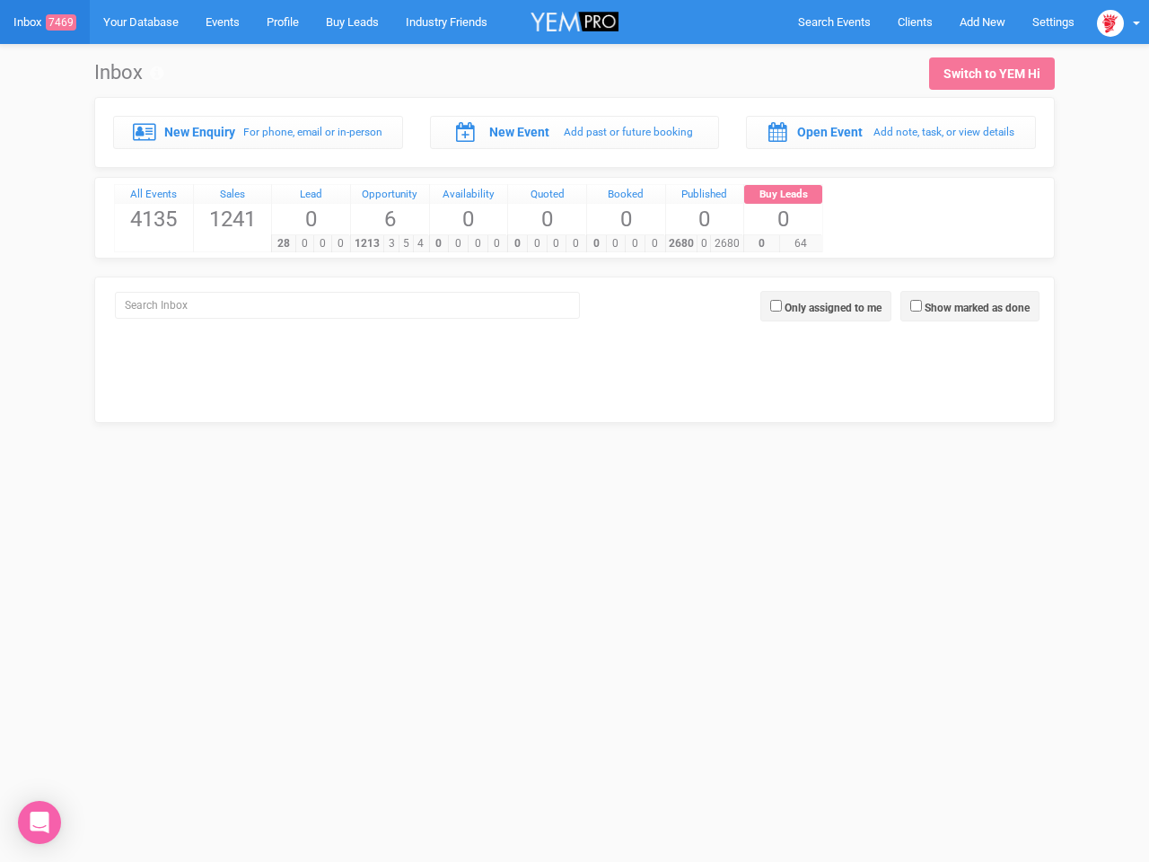
click at [575, 234] on div "0 0 0 0" at bounding box center [546, 243] width 78 height 18
click at [834, 22] on span "Search Events" at bounding box center [834, 21] width 73 height 13
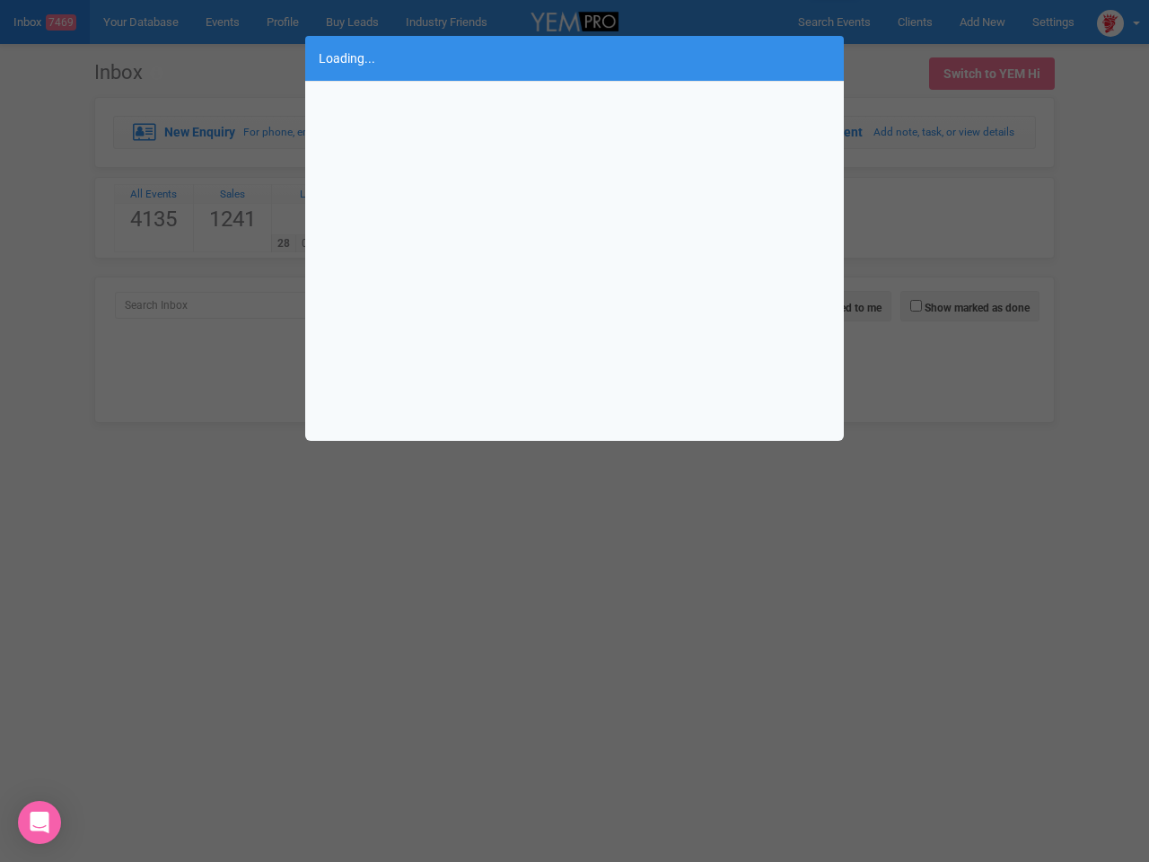
click at [982, 22] on div "Loading..." at bounding box center [574, 431] width 1149 height 862
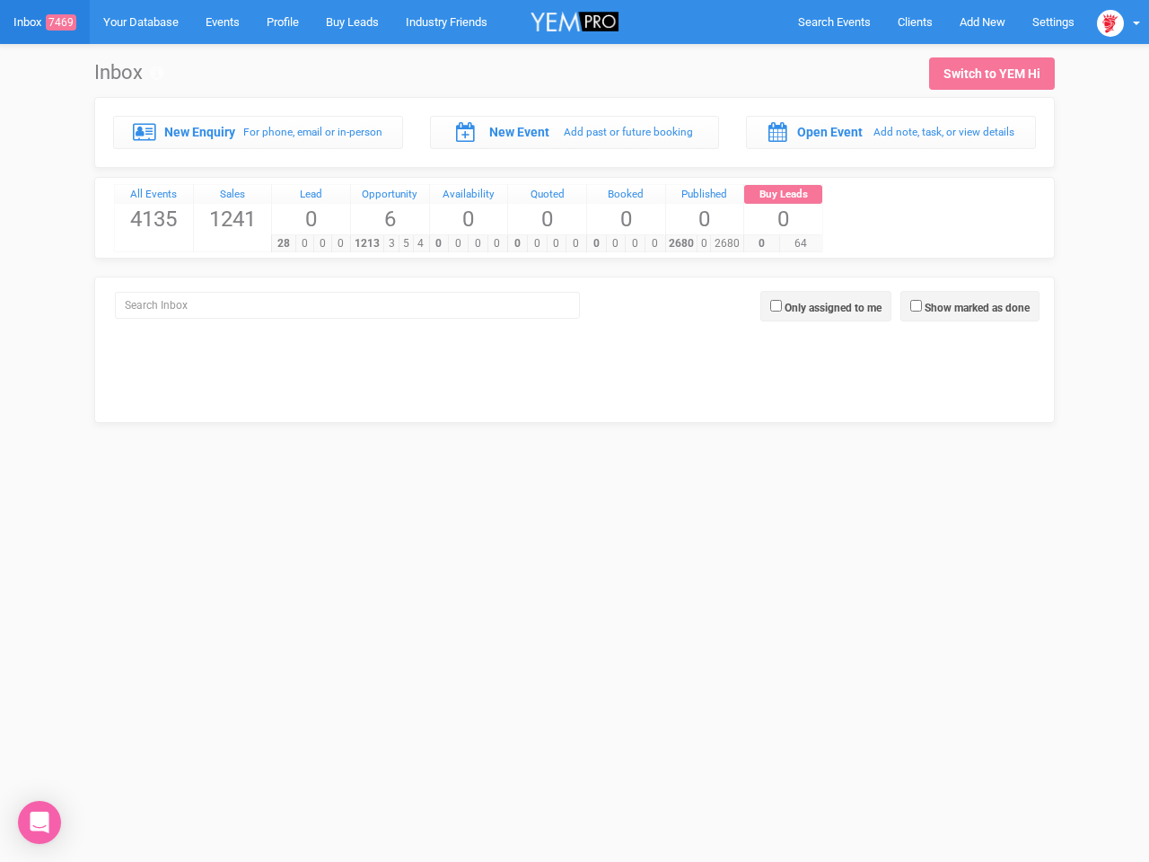
click at [1119, 22] on body "Search Events Clients Add New New Client New Event New Enquiry Settings Events …" at bounding box center [574, 234] width 1149 height 468
click at [970, 306] on label "Show marked as done" at bounding box center [977, 308] width 105 height 16
click at [922, 306] on input "Show marked as done" at bounding box center [916, 306] width 12 height 12
checkbox input "true"
click at [826, 306] on label "Only assigned to me" at bounding box center [833, 308] width 97 height 16
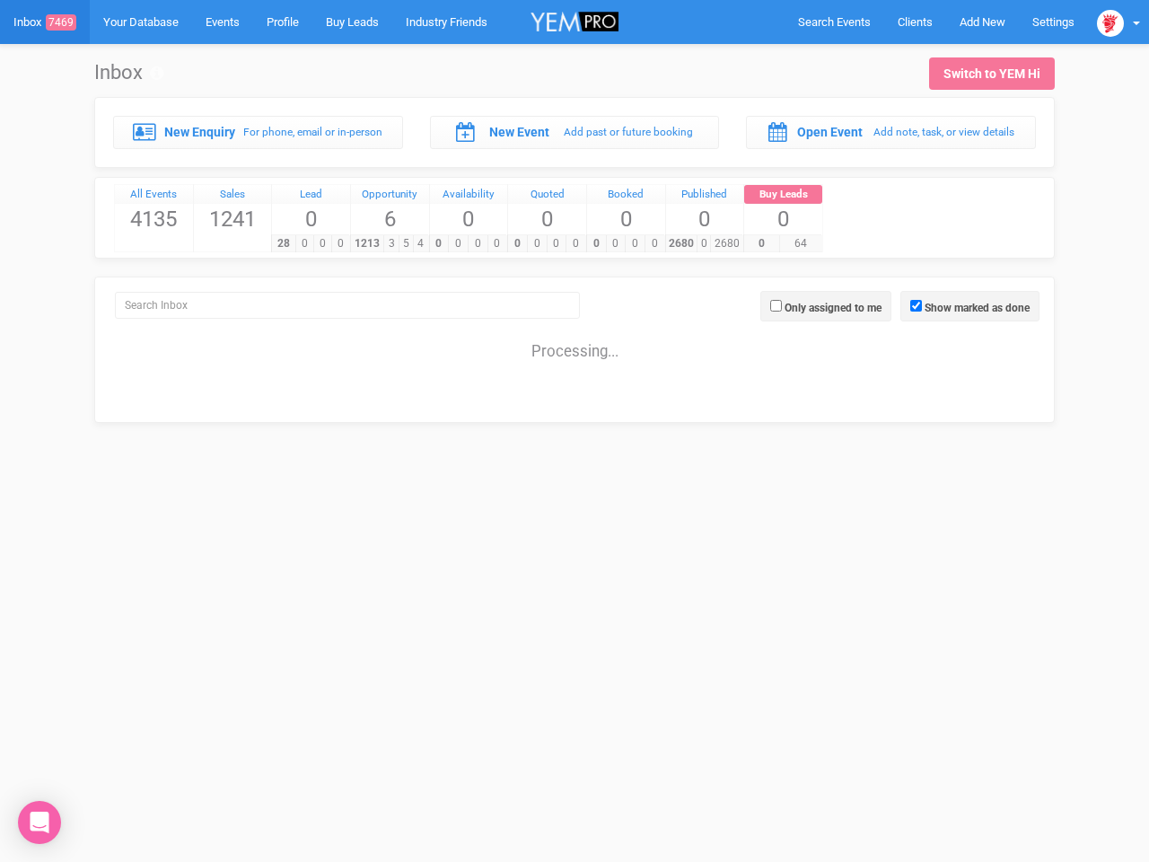
click at [782, 306] on input "Only assigned to me" at bounding box center [776, 306] width 12 height 12
checkbox input "true"
click at [40, 822] on icon "Open Intercom Messenger" at bounding box center [40, 823] width 19 height 22
